Goal: Information Seeking & Learning: Check status

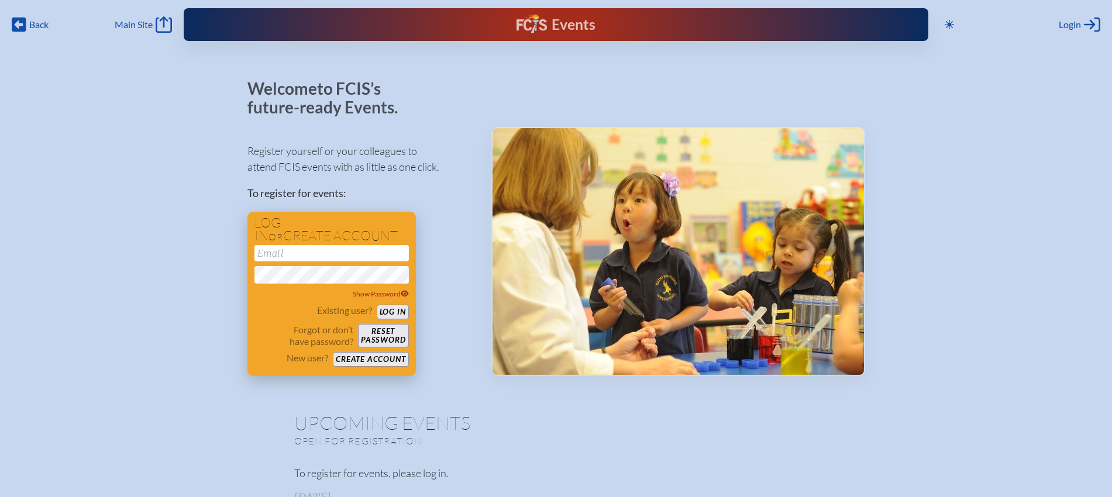
type input "[EMAIL_ADDRESS][DOMAIN_NAME]"
click at [393, 308] on button "Log in" at bounding box center [393, 312] width 32 height 15
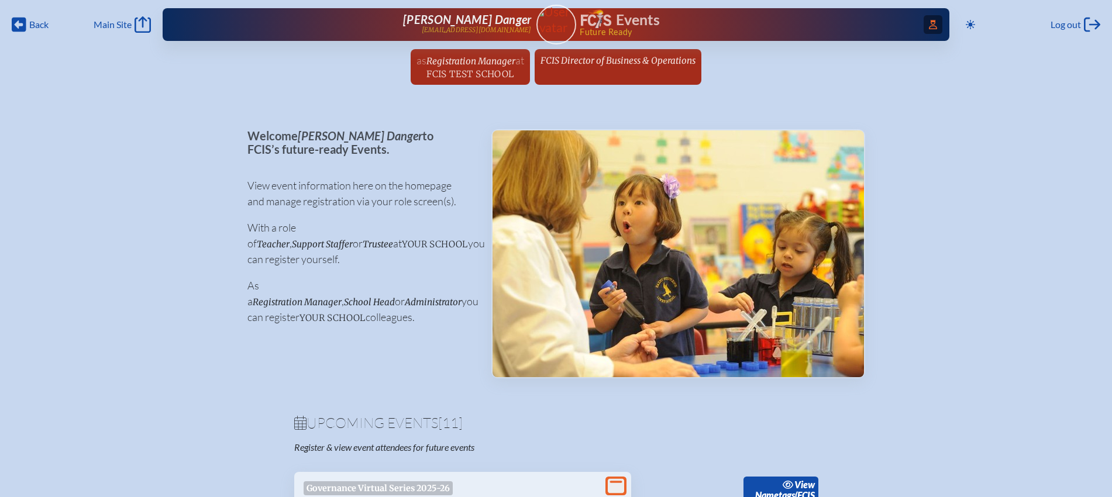
click at [929, 21] on icon at bounding box center [933, 24] width 8 height 9
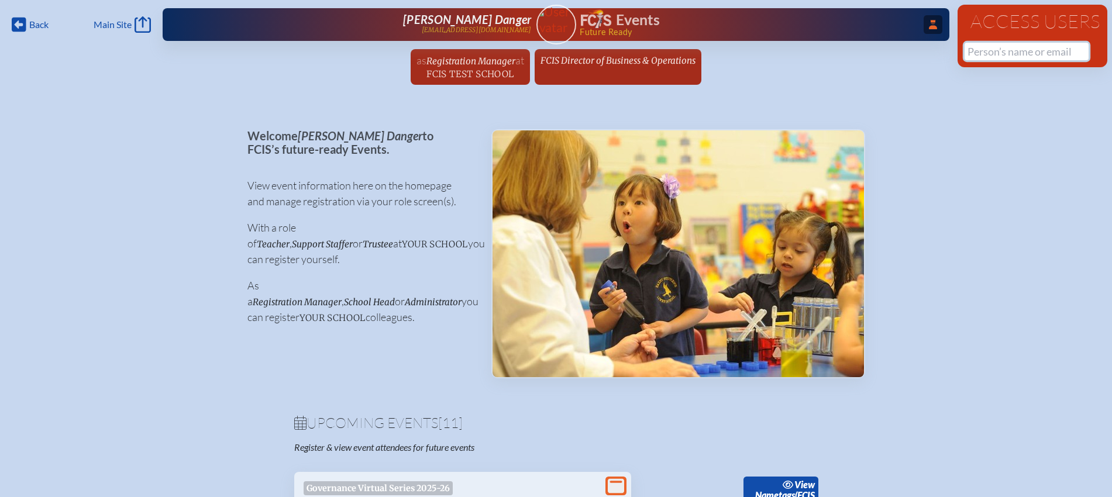
click at [990, 51] on input "text" at bounding box center [1027, 52] width 124 height 18
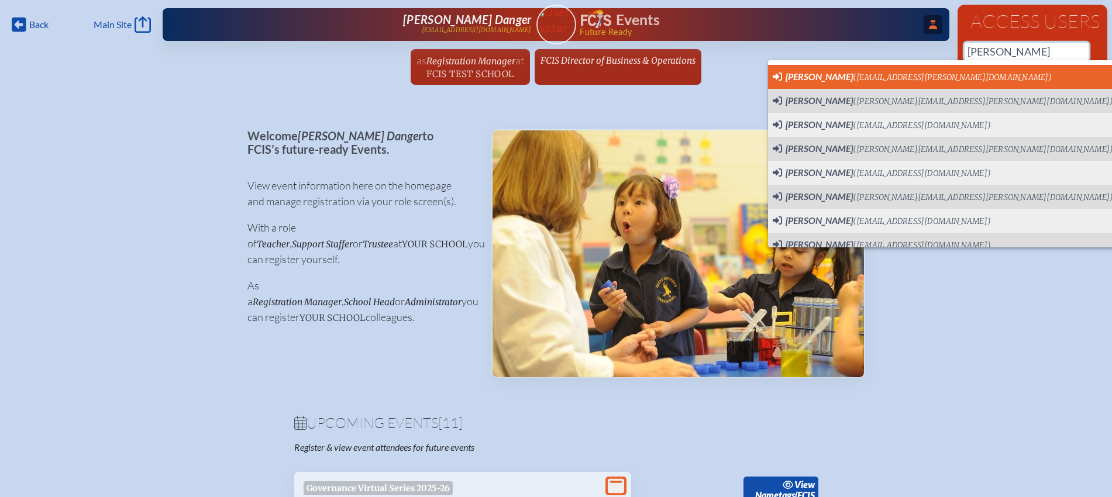
scroll to position [0, 11]
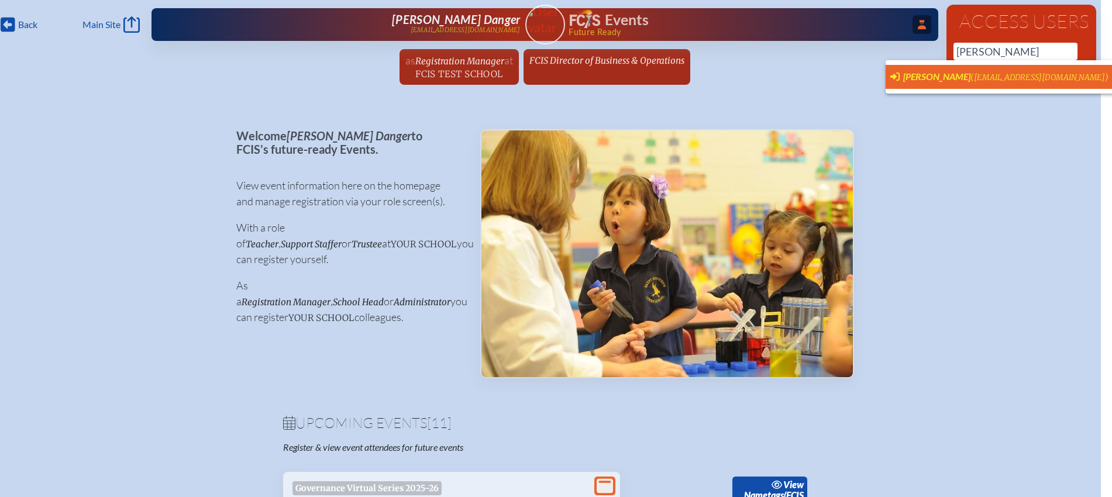
click at [911, 78] on span "Nicole Baker" at bounding box center [936, 76] width 67 height 11
type input "bakern@trinityprep.org"
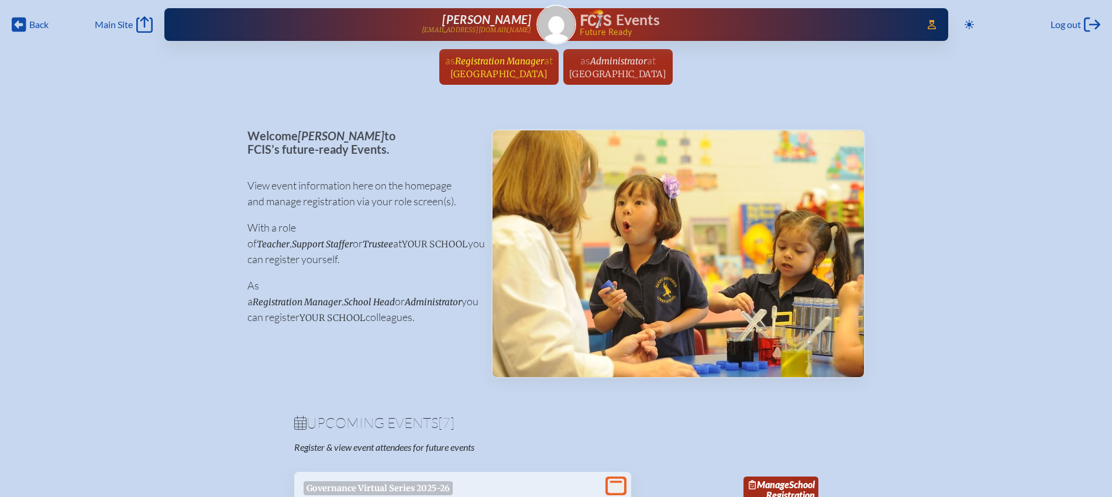
click at [497, 65] on span "Registration Manager" at bounding box center [499, 61] width 89 height 11
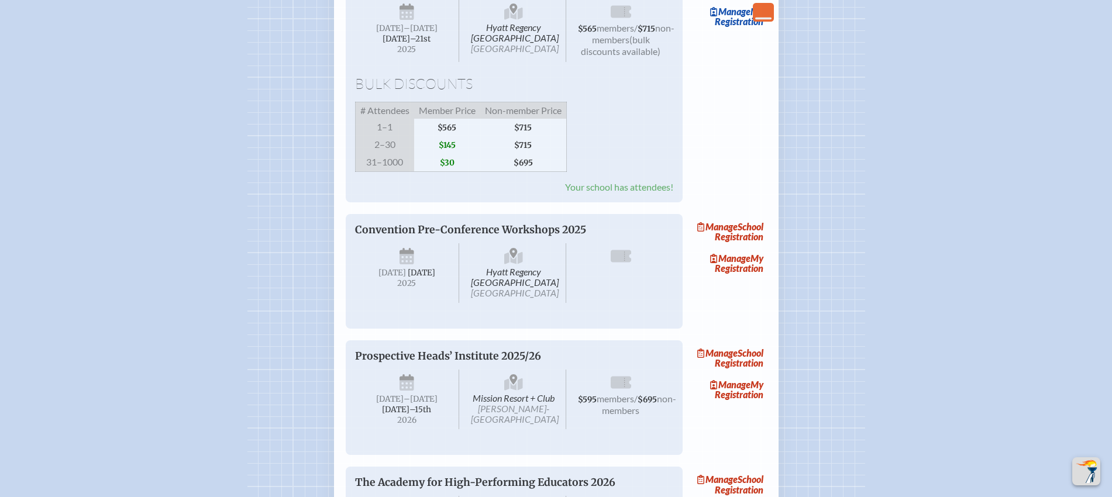
scroll to position [658, 0]
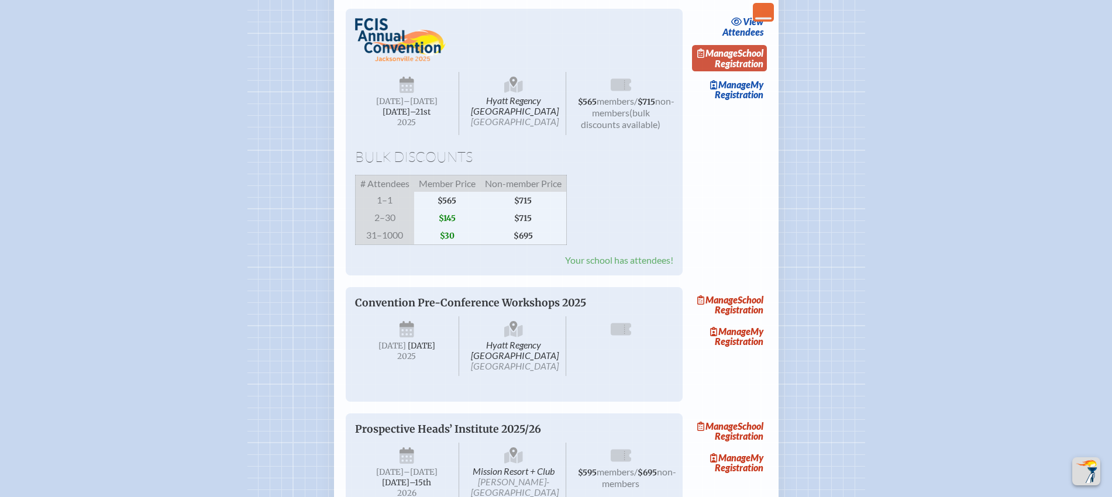
click at [755, 72] on link "Manage School Registration" at bounding box center [729, 58] width 75 height 27
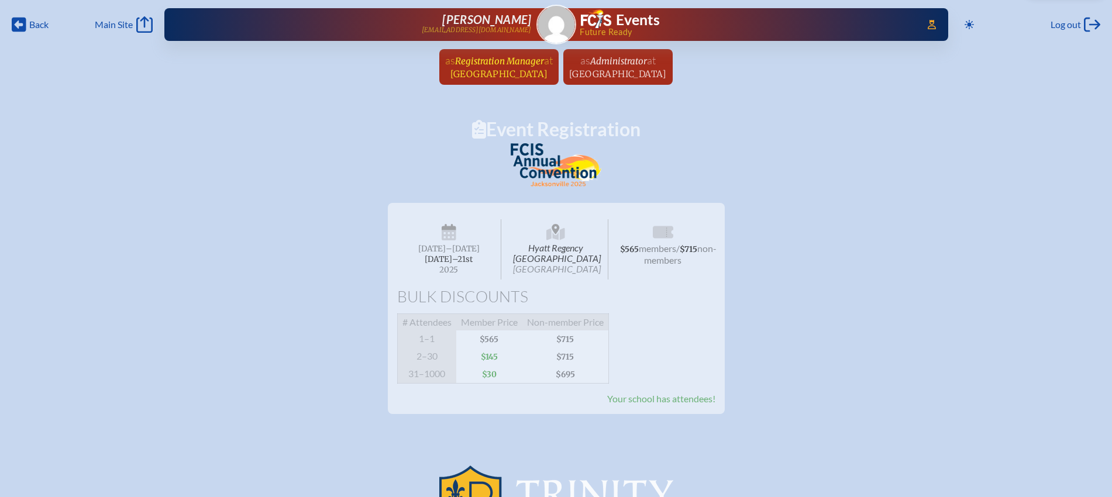
click at [498, 67] on span "at Trinity Preparatory School" at bounding box center [501, 67] width 102 height 26
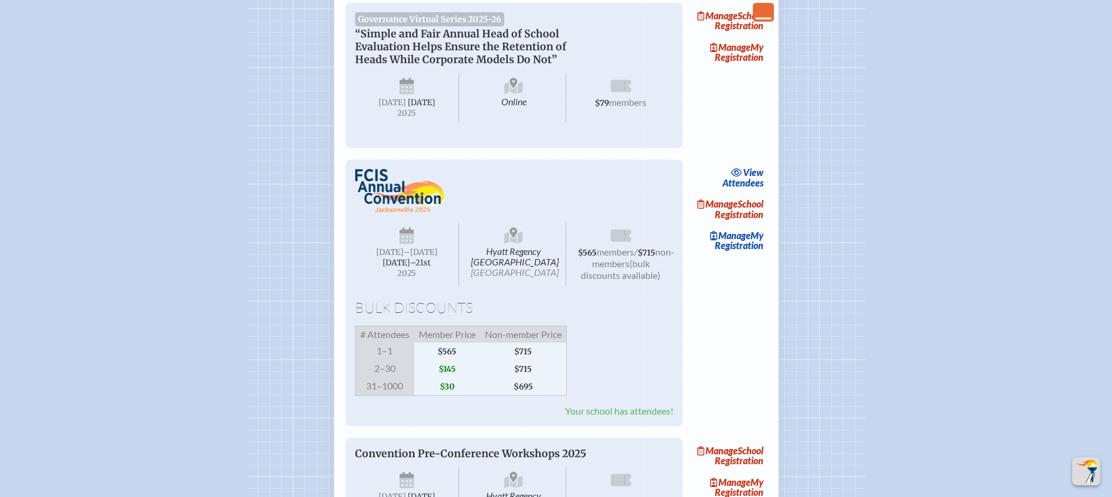
scroll to position [512, 0]
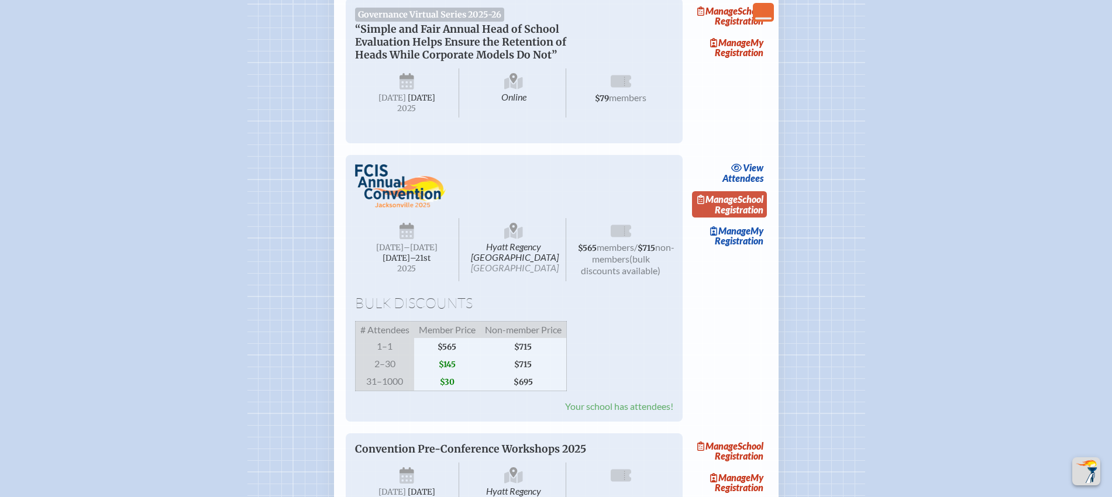
click at [749, 218] on link "Manage School Registration" at bounding box center [729, 204] width 75 height 27
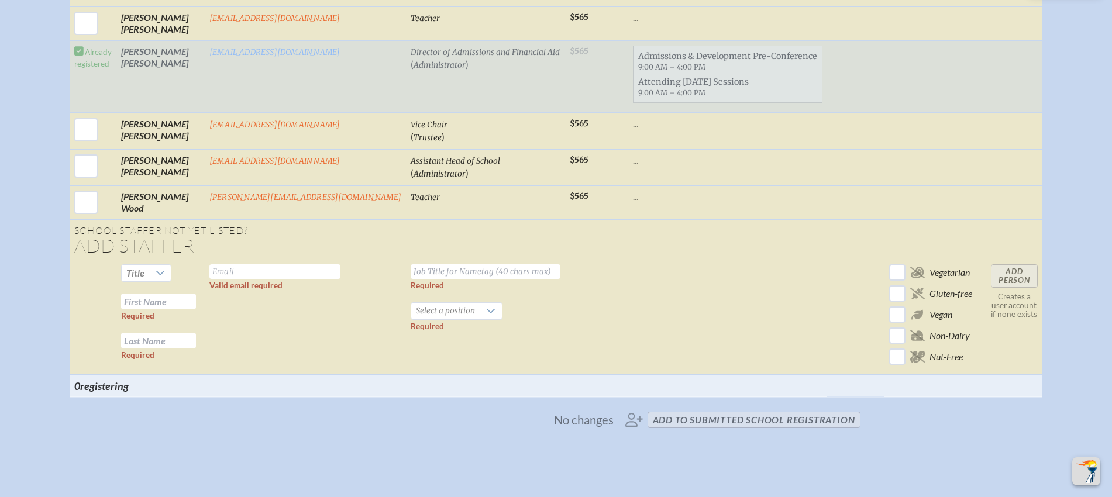
scroll to position [1886, 0]
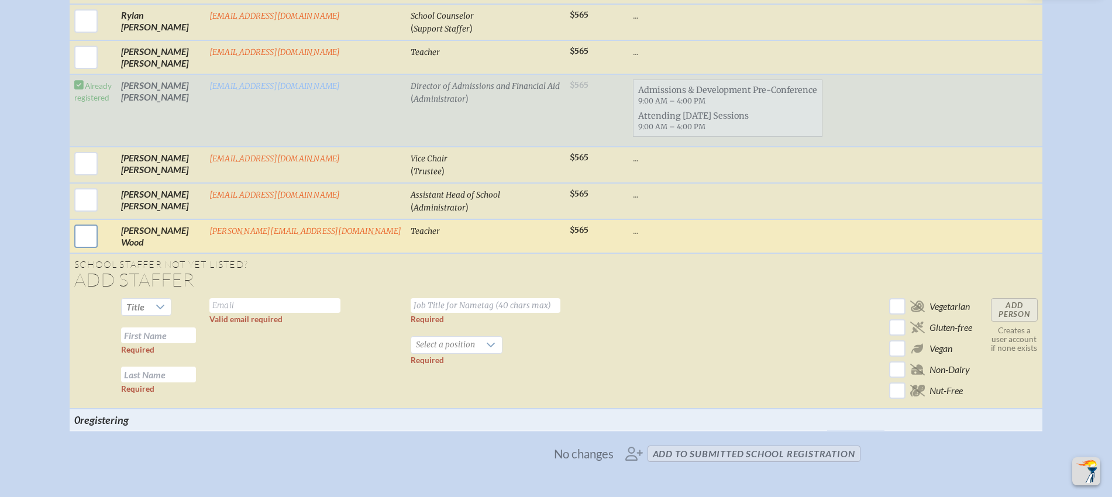
click at [101, 245] on input "checkbox" at bounding box center [85, 236] width 29 height 29
checkbox input "true"
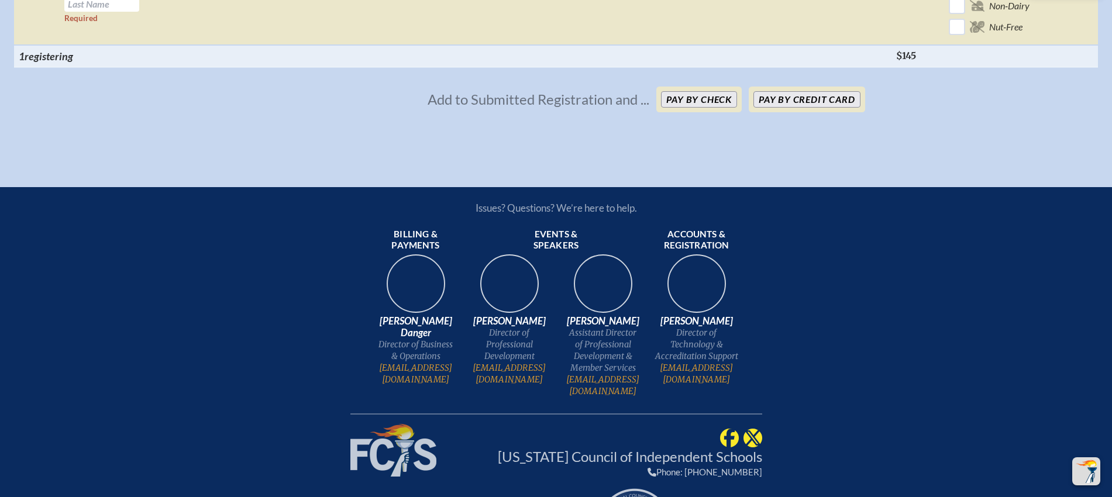
scroll to position [2686, 0]
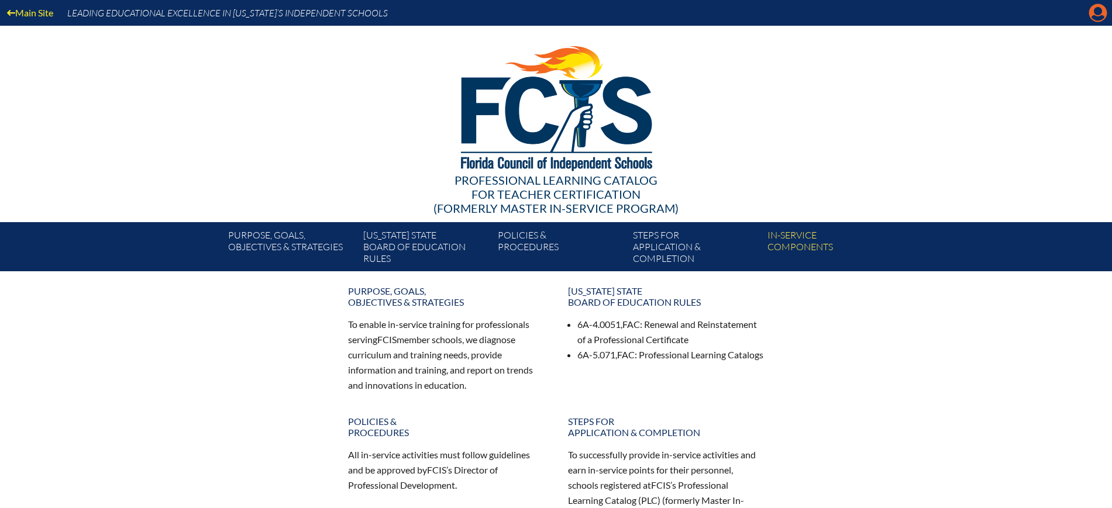
click at [1101, 13] on icon at bounding box center [1098, 13] width 18 height 18
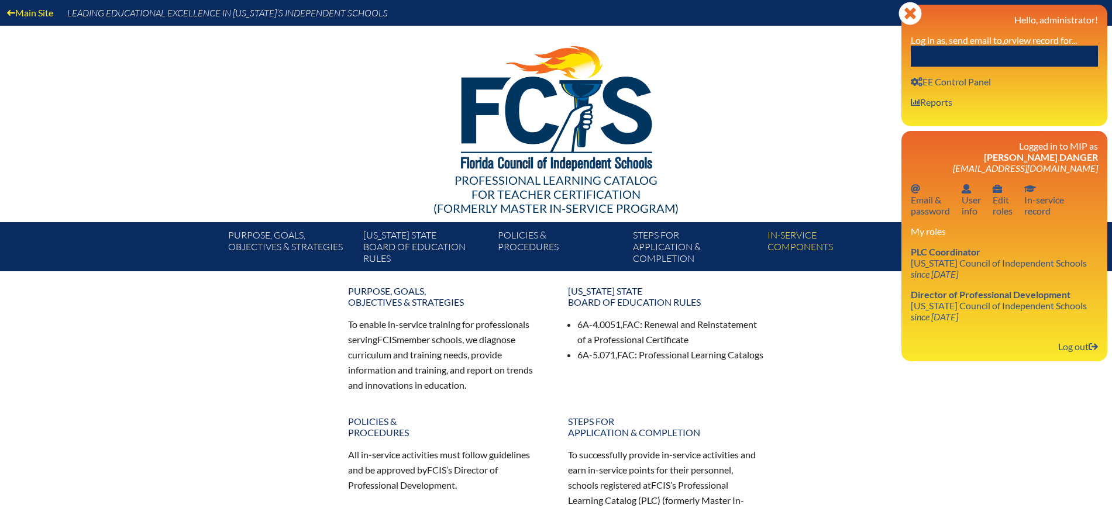
click at [957, 55] on input "text" at bounding box center [1004, 56] width 187 height 21
paste input "Amie Perschnick"
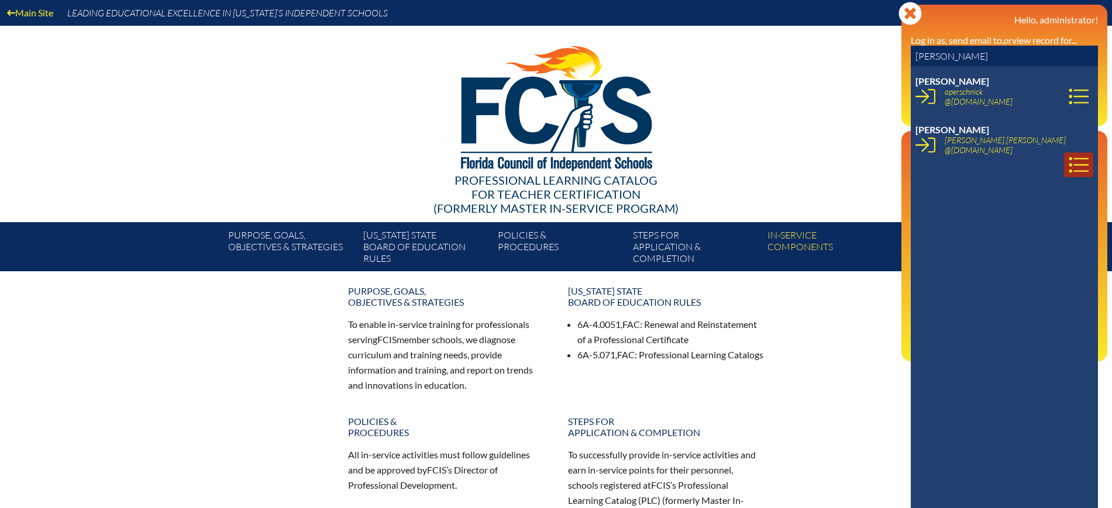
type input "Amie Perschnick"
click at [1069, 155] on icon at bounding box center [1079, 165] width 20 height 20
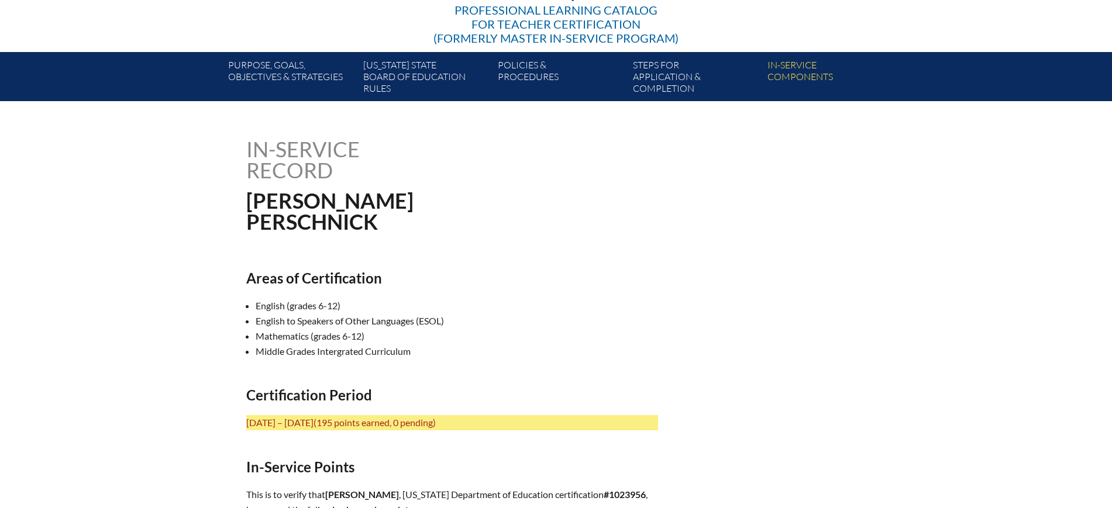
scroll to position [366, 0]
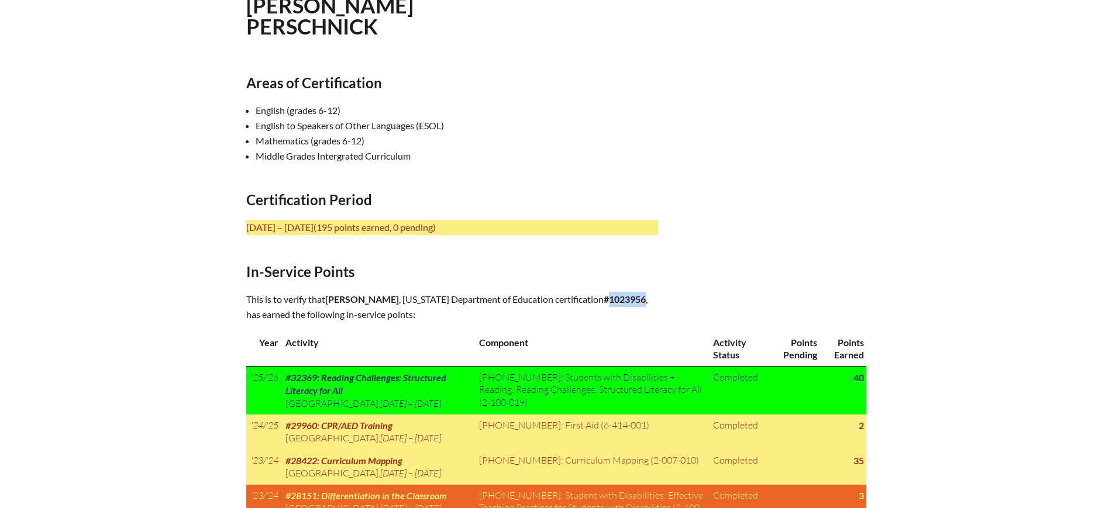
drag, startPoint x: 648, startPoint y: 294, endPoint x: 610, endPoint y: 301, distance: 38.7
click at [610, 301] on p "This is to verify that Amie Perschnick , Florida Department of Education certif…" at bounding box center [452, 307] width 412 height 30
copy b "1023956"
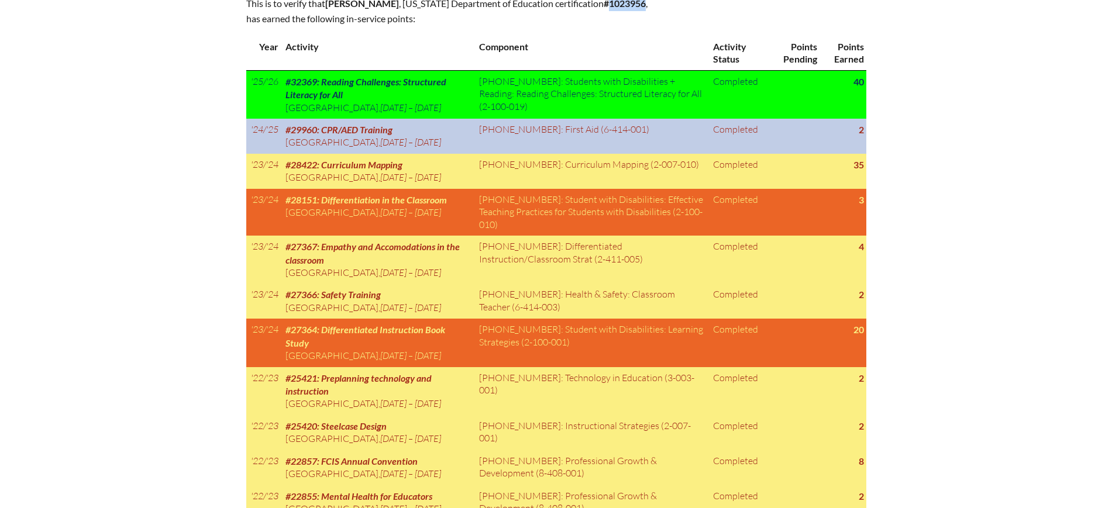
scroll to position [658, 0]
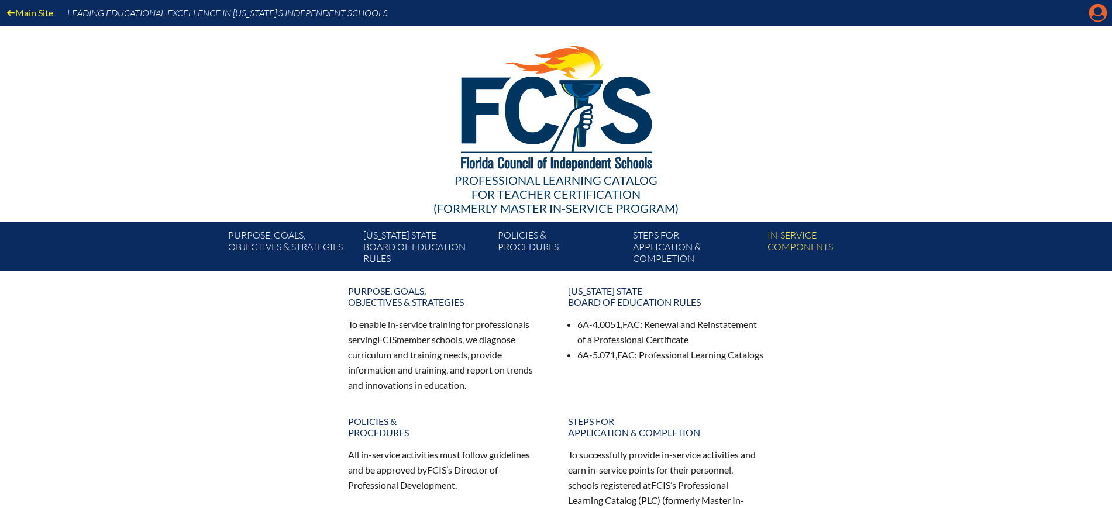
click at [1098, 11] on icon "Manage Account" at bounding box center [1098, 13] width 19 height 19
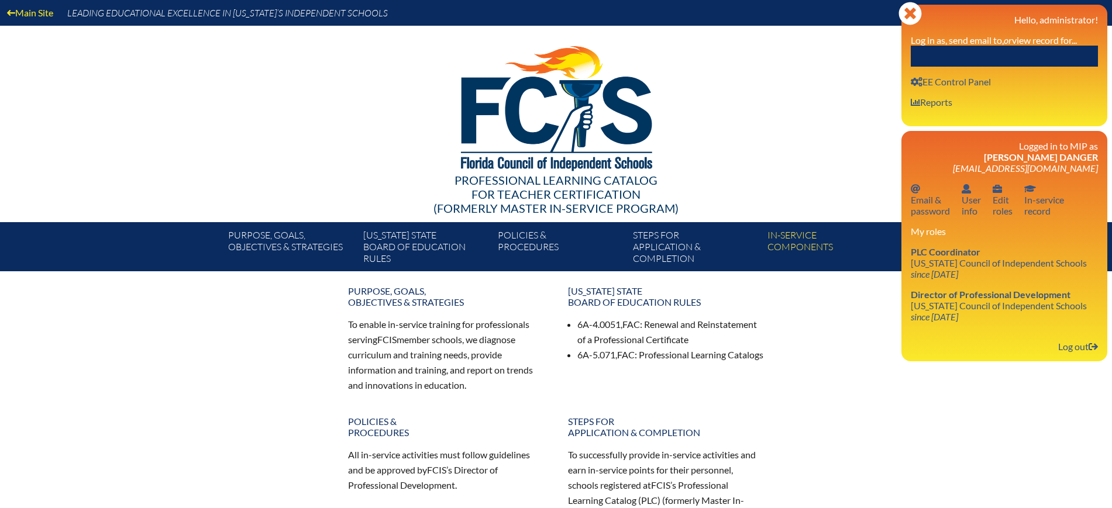
click at [1032, 48] on input "text" at bounding box center [1004, 56] width 187 height 21
paste input "Traci Carranza"
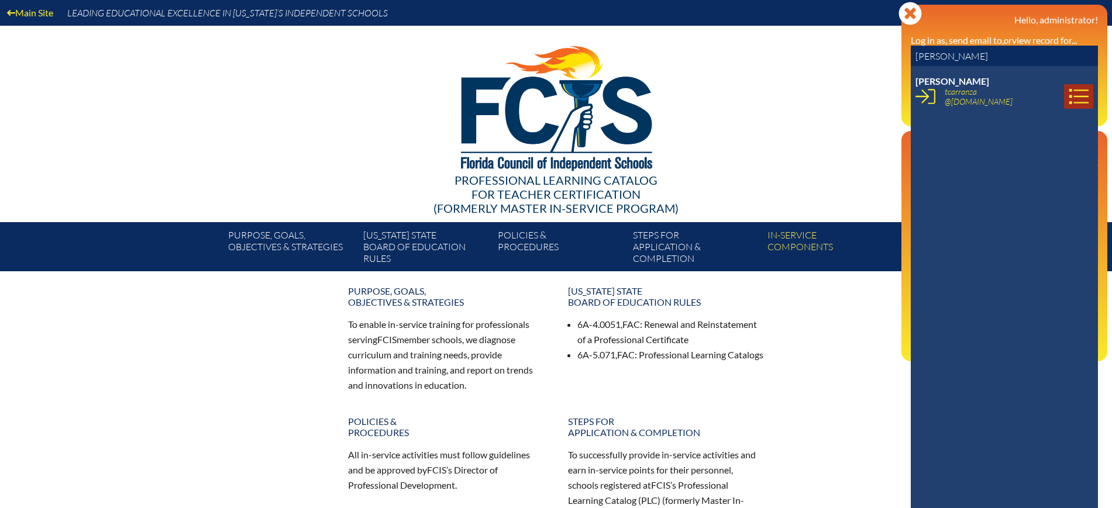
type input "Traci Carranza"
click at [1064, 84] on link at bounding box center [1078, 96] width 29 height 25
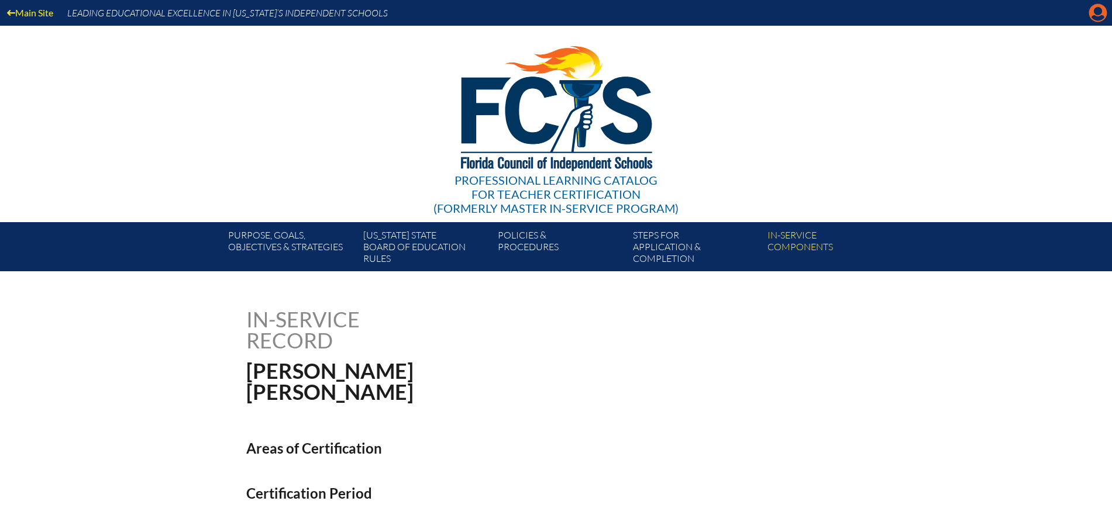
click at [1098, 12] on icon "Manage Account" at bounding box center [1098, 13] width 19 height 19
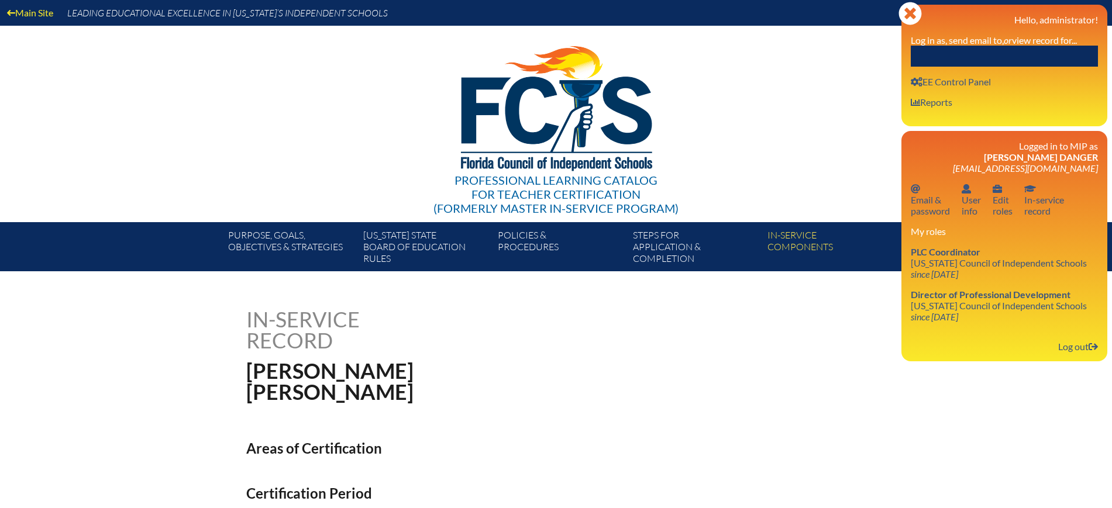
click at [1024, 54] on input "text" at bounding box center [1004, 56] width 187 height 21
paste input "[PERSON_NAME]"
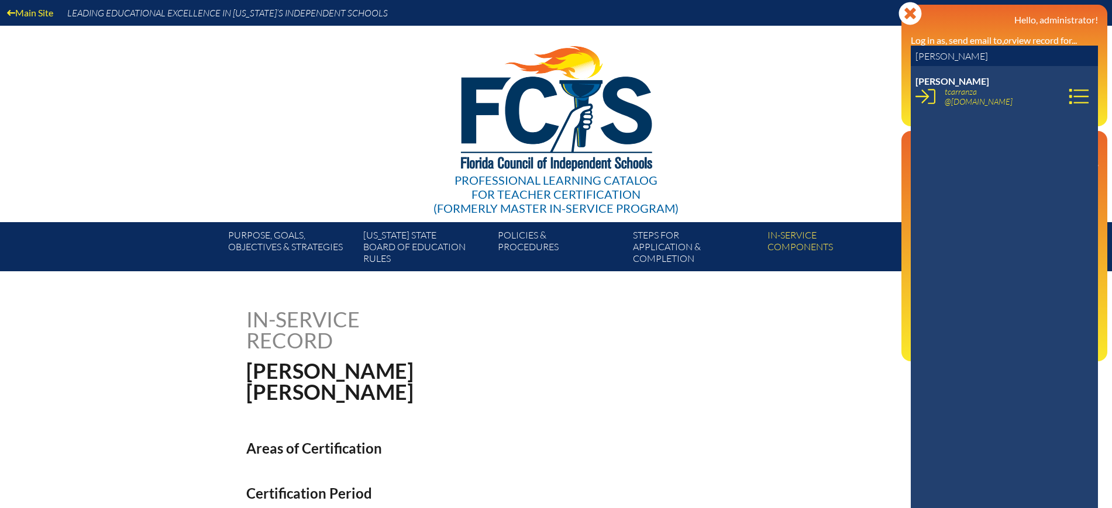
drag, startPoint x: 939, startPoint y: 60, endPoint x: 846, endPoint y: 49, distance: 93.7
click at [846, 49] on div "Main Site Leading Educational Excellence in [US_STATE]’s Independent Schools Pr…" at bounding box center [556, 135] width 1112 height 271
drag, startPoint x: 970, startPoint y: 56, endPoint x: 870, endPoint y: 56, distance: 100.6
click at [870, 56] on div "Main Site Leading Educational Excellence in [US_STATE]’s Independent Schools Pr…" at bounding box center [556, 135] width 1112 height 271
type input "[PERSON_NAME]"
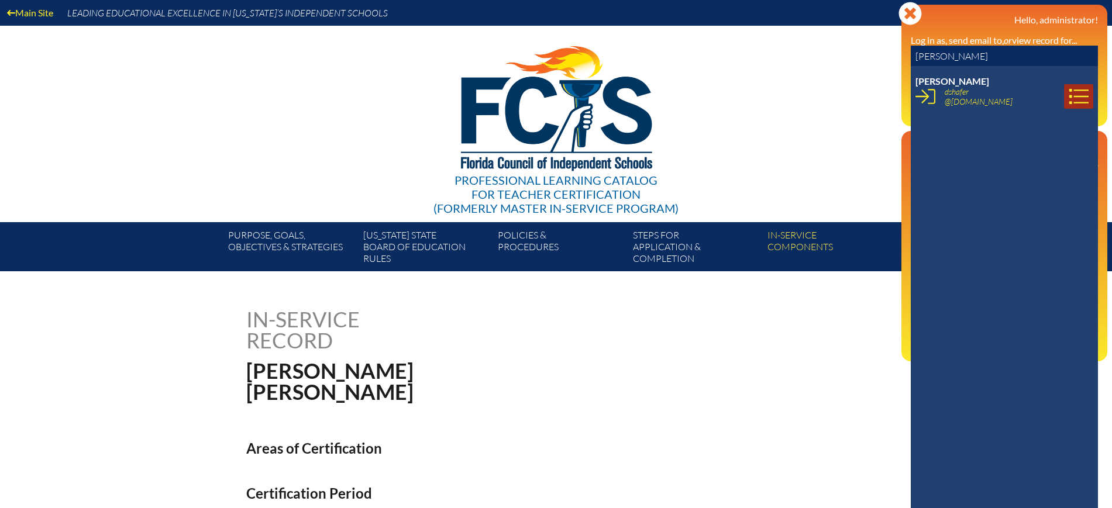
click at [1069, 97] on icon at bounding box center [1078, 96] width 19 height 15
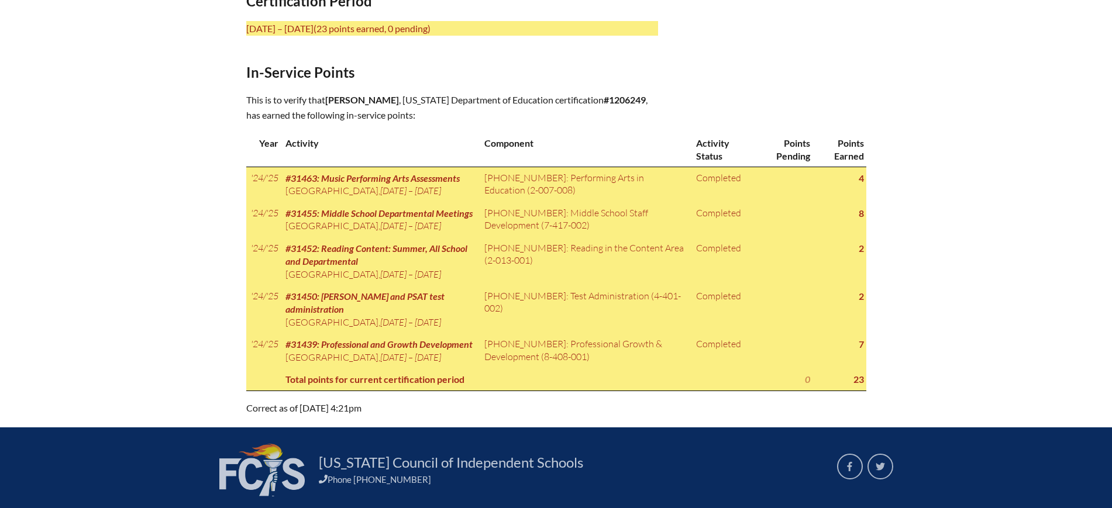
scroll to position [512, 0]
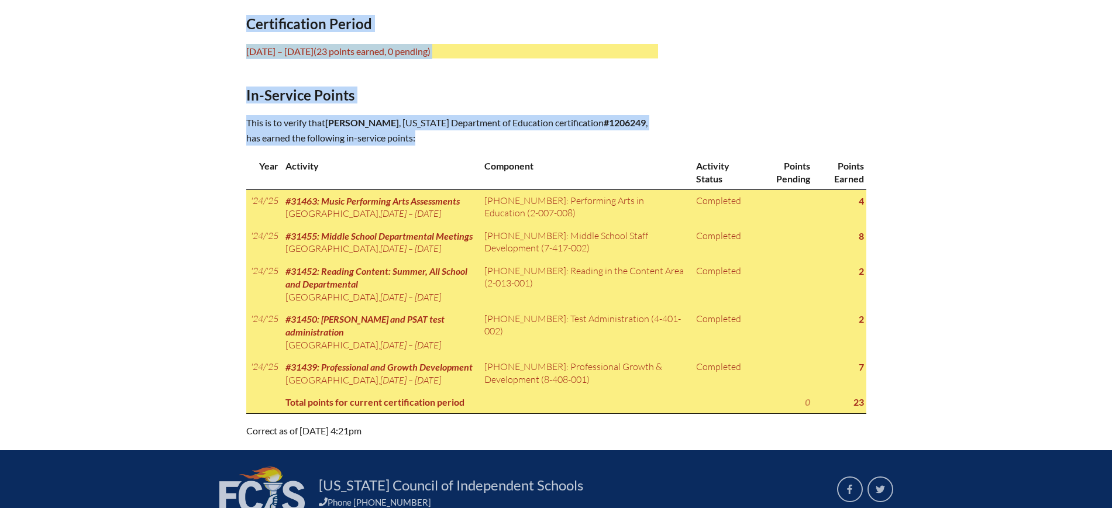
drag, startPoint x: 242, startPoint y: 23, endPoint x: 874, endPoint y: 445, distance: 760.1
click at [874, 439] on div "In-service record [PERSON_NAME] Areas of Certification Music (grades K-12) Engi…" at bounding box center [556, 118] width 657 height 642
copy div "Certification Period [DATE] – [DATE] (23 points earned, 0 pending) In-Service P…"
drag, startPoint x: 153, startPoint y: 174, endPoint x: 191, endPoint y: 161, distance: 40.0
click at [153, 174] on div "In-service record [PERSON_NAME] Areas of Certification Music (grades K-12) Engi…" at bounding box center [556, 118] width 1112 height 642
